Goal: Entertainment & Leisure: Consume media (video, audio)

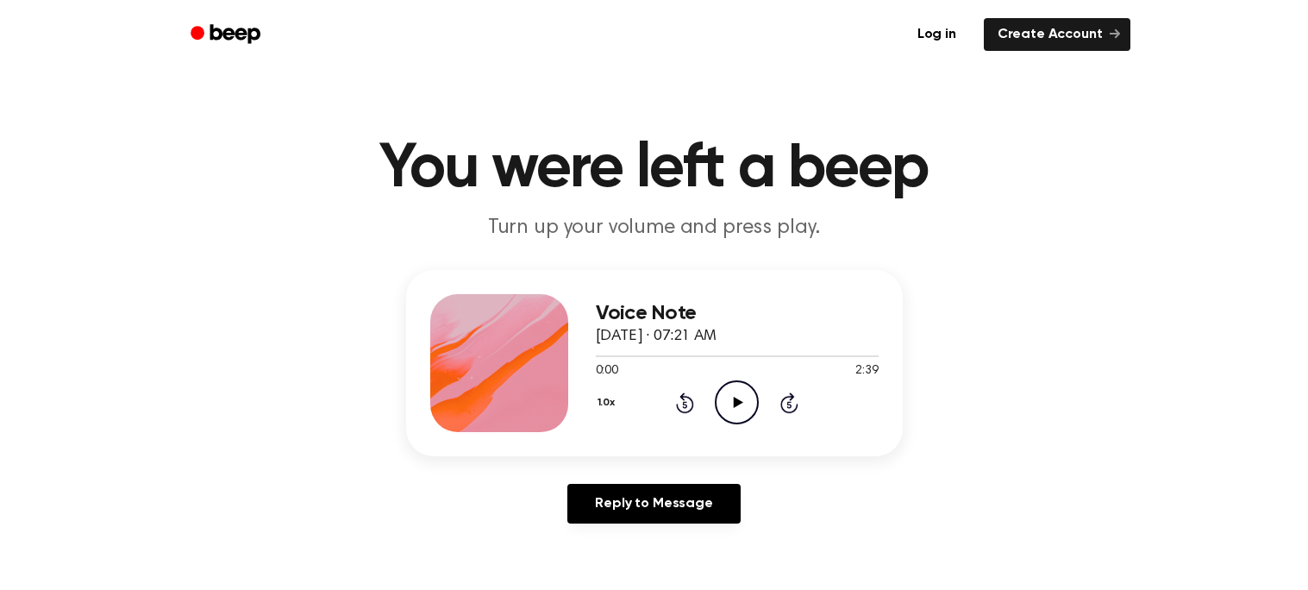
click at [726, 398] on icon "Play Audio" at bounding box center [737, 402] width 44 height 44
click at [737, 407] on icon "Play Audio" at bounding box center [737, 402] width 44 height 44
click at [684, 398] on icon at bounding box center [685, 402] width 18 height 21
click at [720, 406] on icon "Pause Audio" at bounding box center [737, 402] width 44 height 44
click at [720, 406] on icon "Play Audio" at bounding box center [737, 402] width 44 height 44
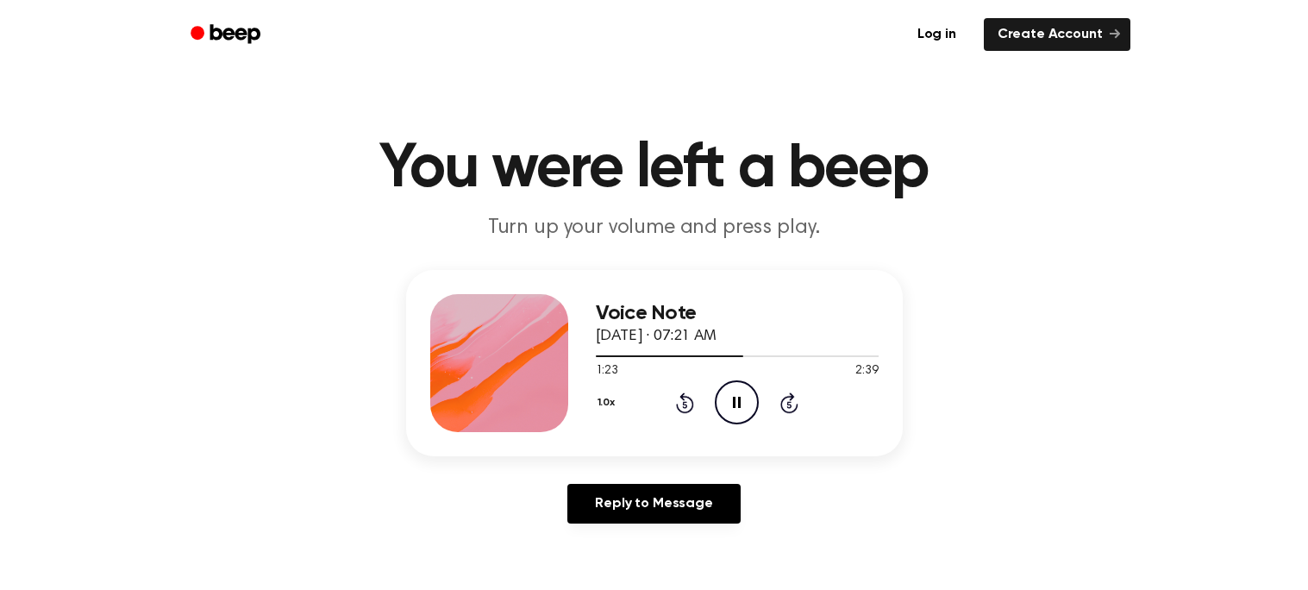
click at [720, 406] on icon "Pause Audio" at bounding box center [737, 402] width 44 height 44
click at [720, 406] on icon "Play Audio" at bounding box center [737, 402] width 44 height 44
click at [720, 406] on icon "Pause Audio" at bounding box center [737, 402] width 44 height 44
click at [720, 406] on icon "Play Audio" at bounding box center [737, 402] width 44 height 44
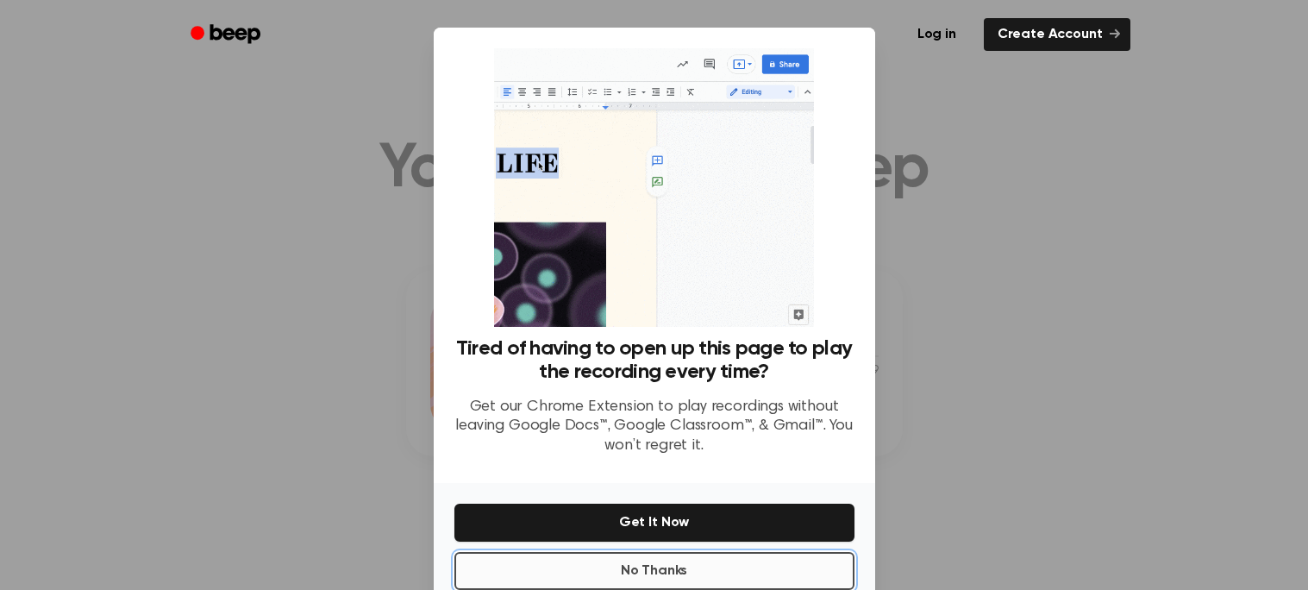
click at [699, 567] on button "No Thanks" at bounding box center [655, 571] width 400 height 38
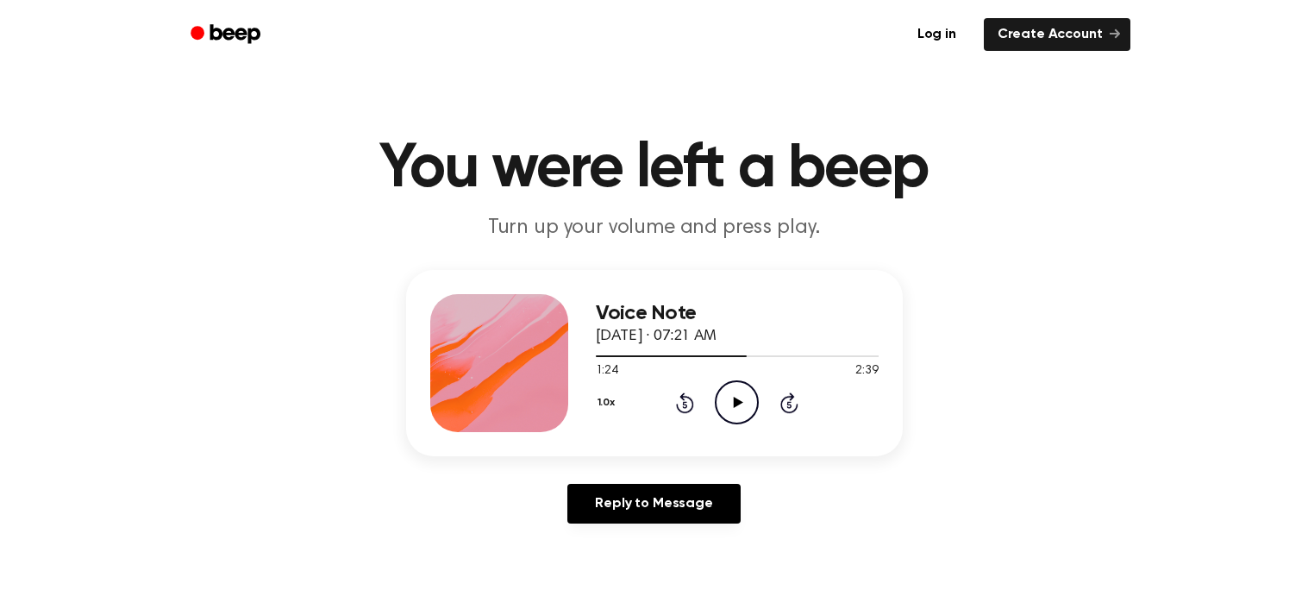
click at [733, 401] on icon "Play Audio" at bounding box center [737, 402] width 44 height 44
click at [733, 401] on icon at bounding box center [737, 402] width 8 height 11
click at [734, 403] on icon at bounding box center [738, 402] width 9 height 11
click at [734, 403] on icon at bounding box center [737, 402] width 8 height 11
